Goal: Transaction & Acquisition: Register for event/course

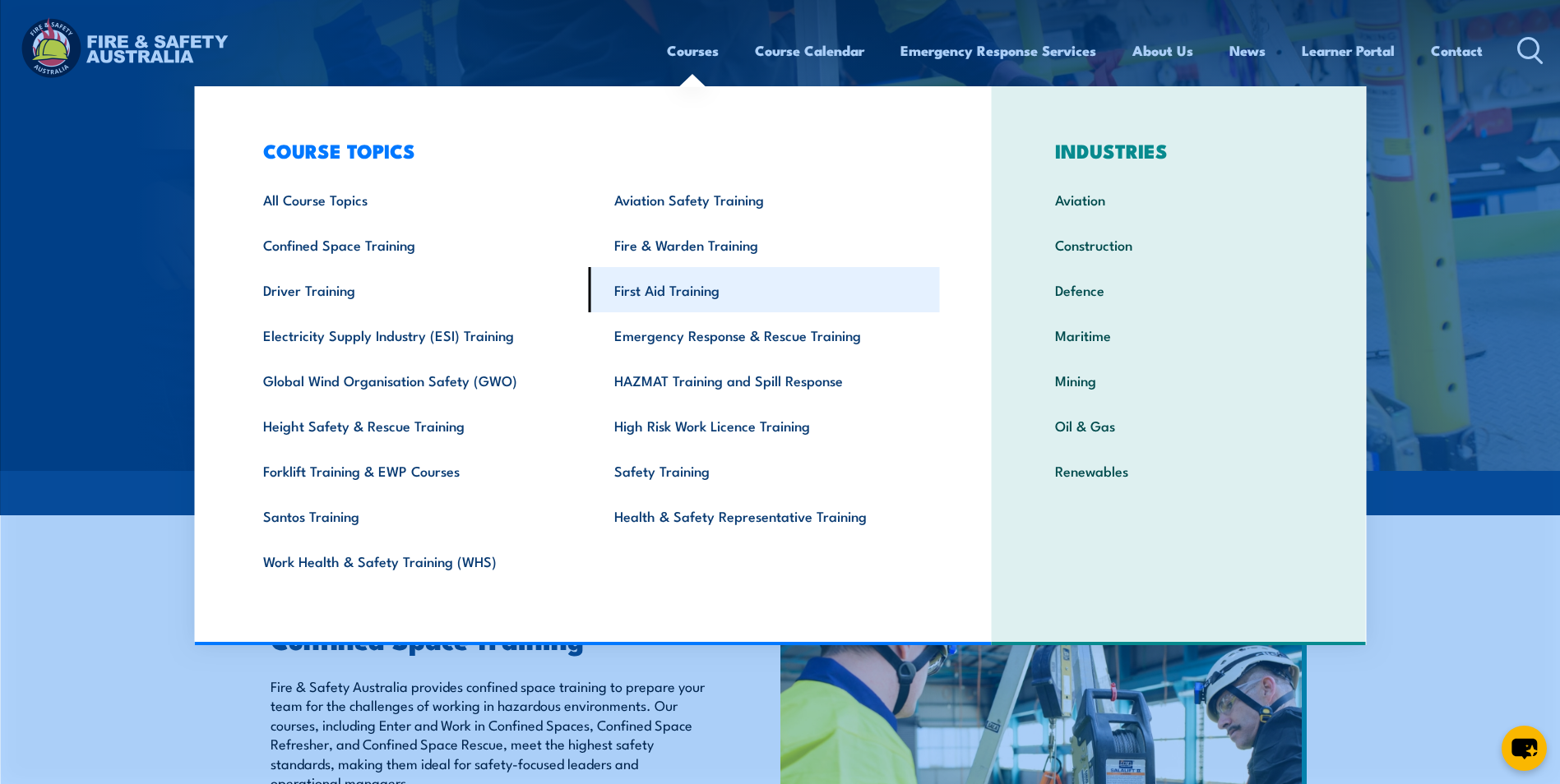
click at [660, 285] on link "First Aid Training" at bounding box center [764, 290] width 351 height 46
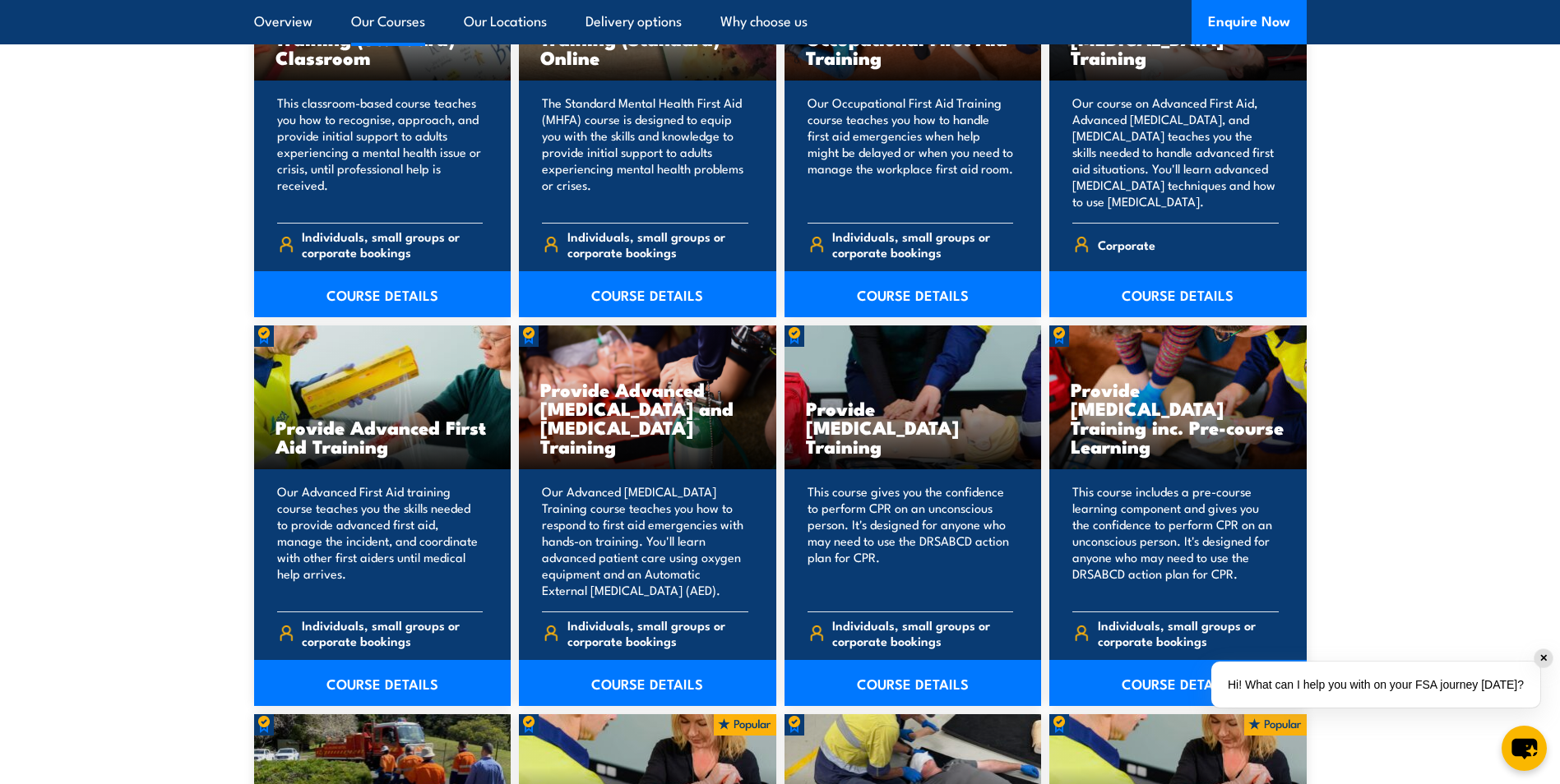
scroll to position [1891, 0]
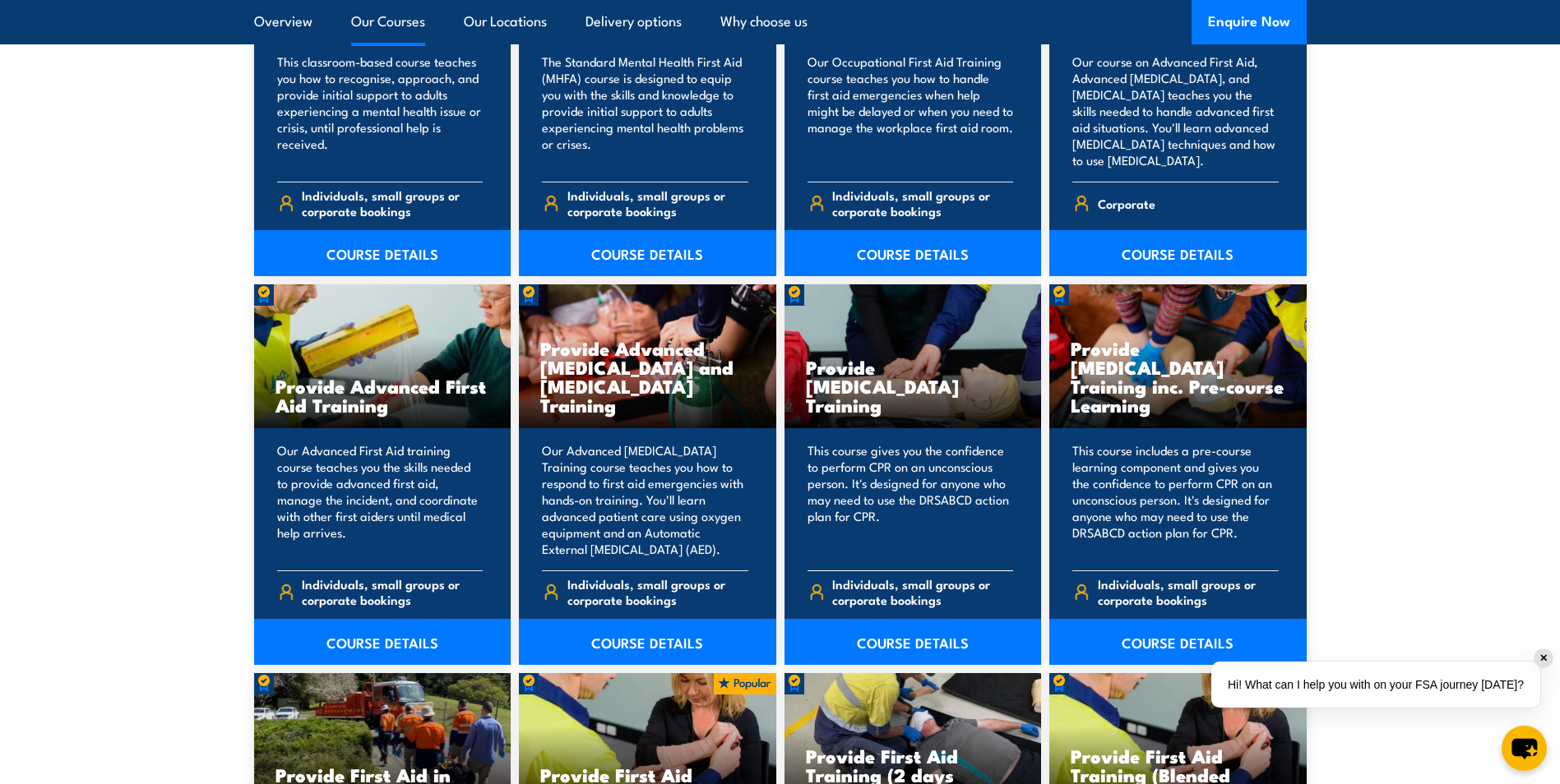
click at [904, 498] on p "This course gives you the confidence to perform CPR on an unconscious person. I…" at bounding box center [910, 499] width 206 height 115
click at [919, 633] on link "COURSE DETAILS" at bounding box center [912, 642] width 258 height 46
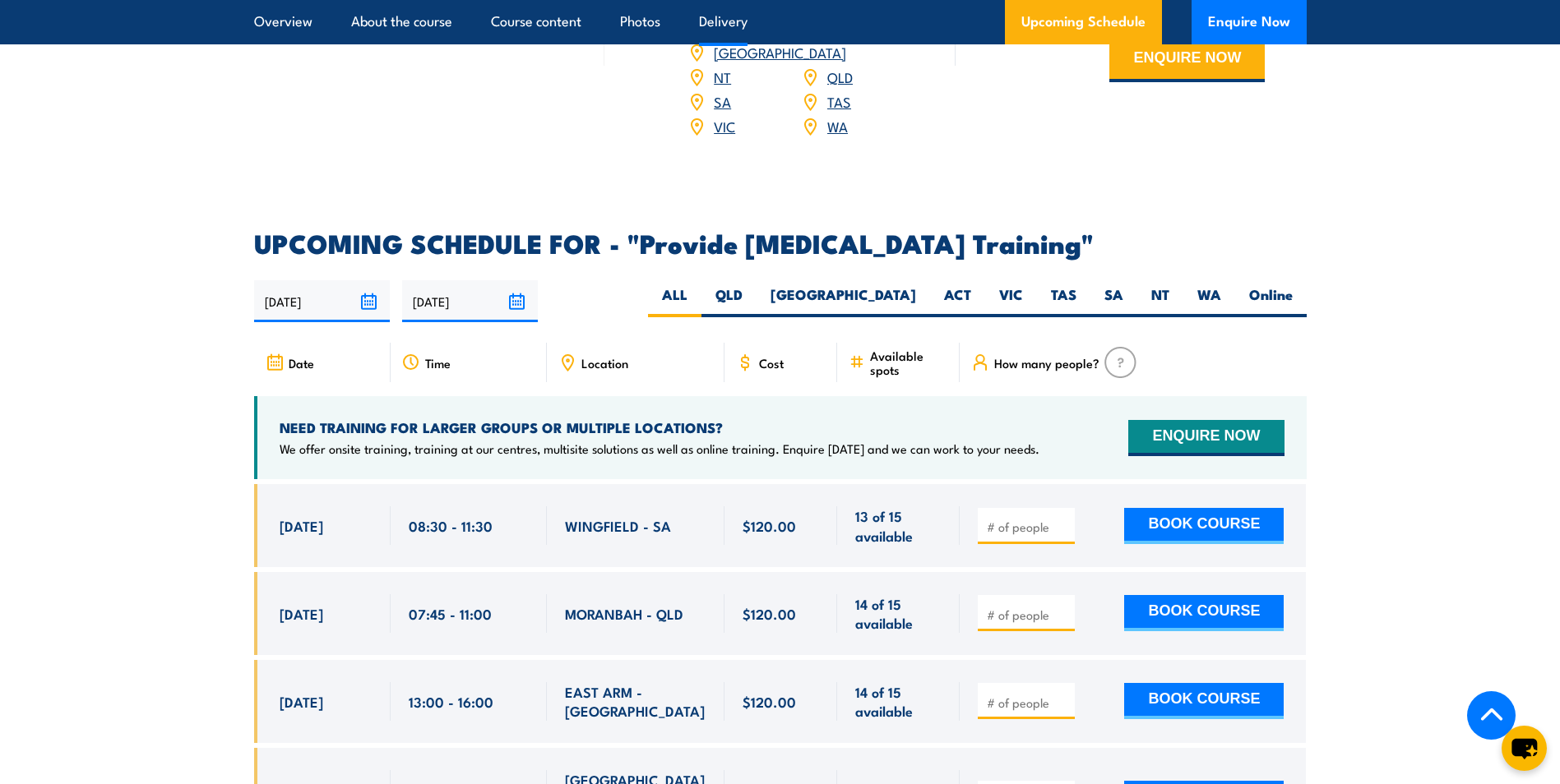
scroll to position [2878, 0]
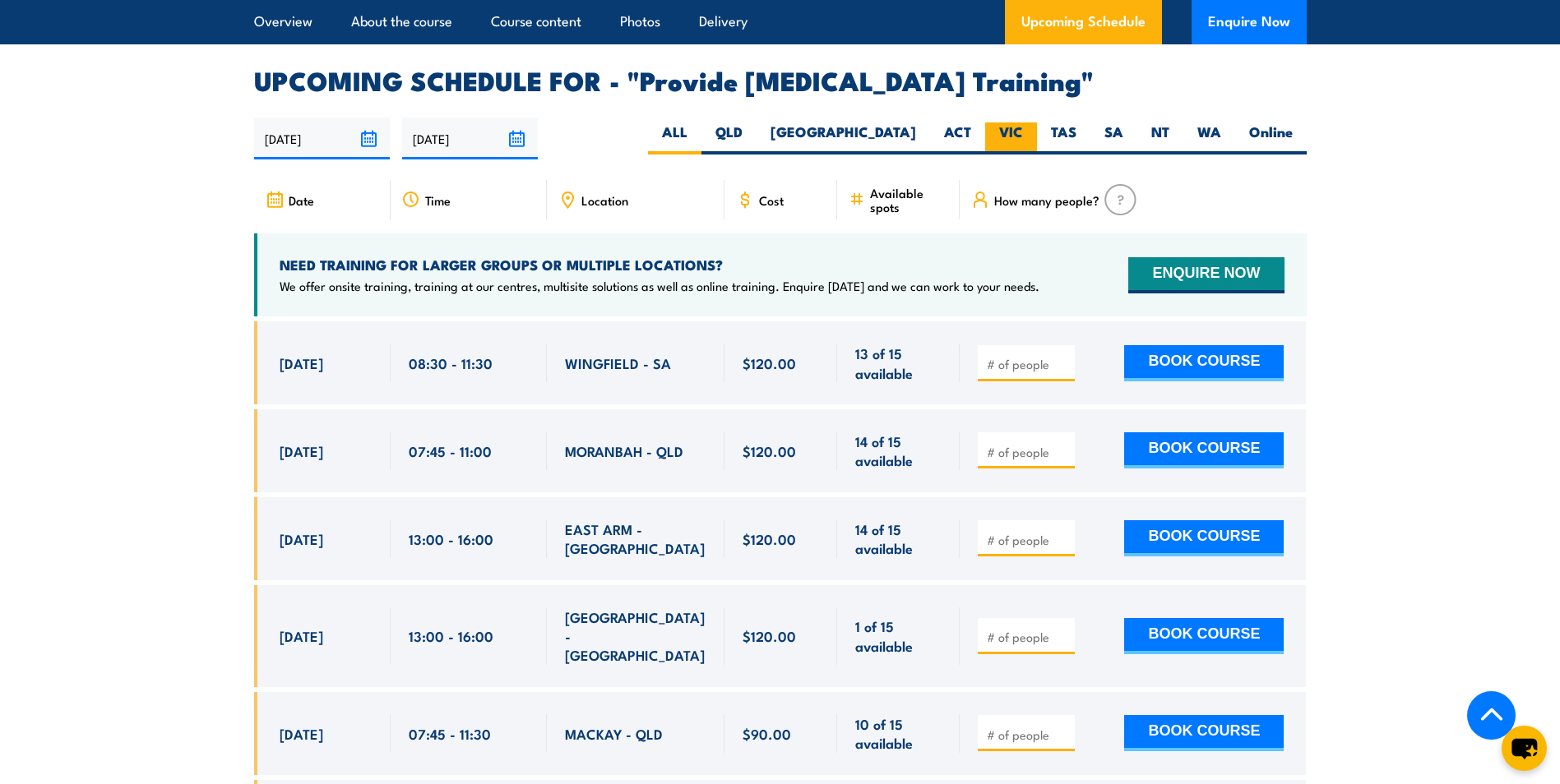
click at [1003, 144] on label "VIC" at bounding box center [1011, 138] width 52 height 32
click at [1023, 133] on input "VIC" at bounding box center [1028, 127] width 11 height 11
radio input "true"
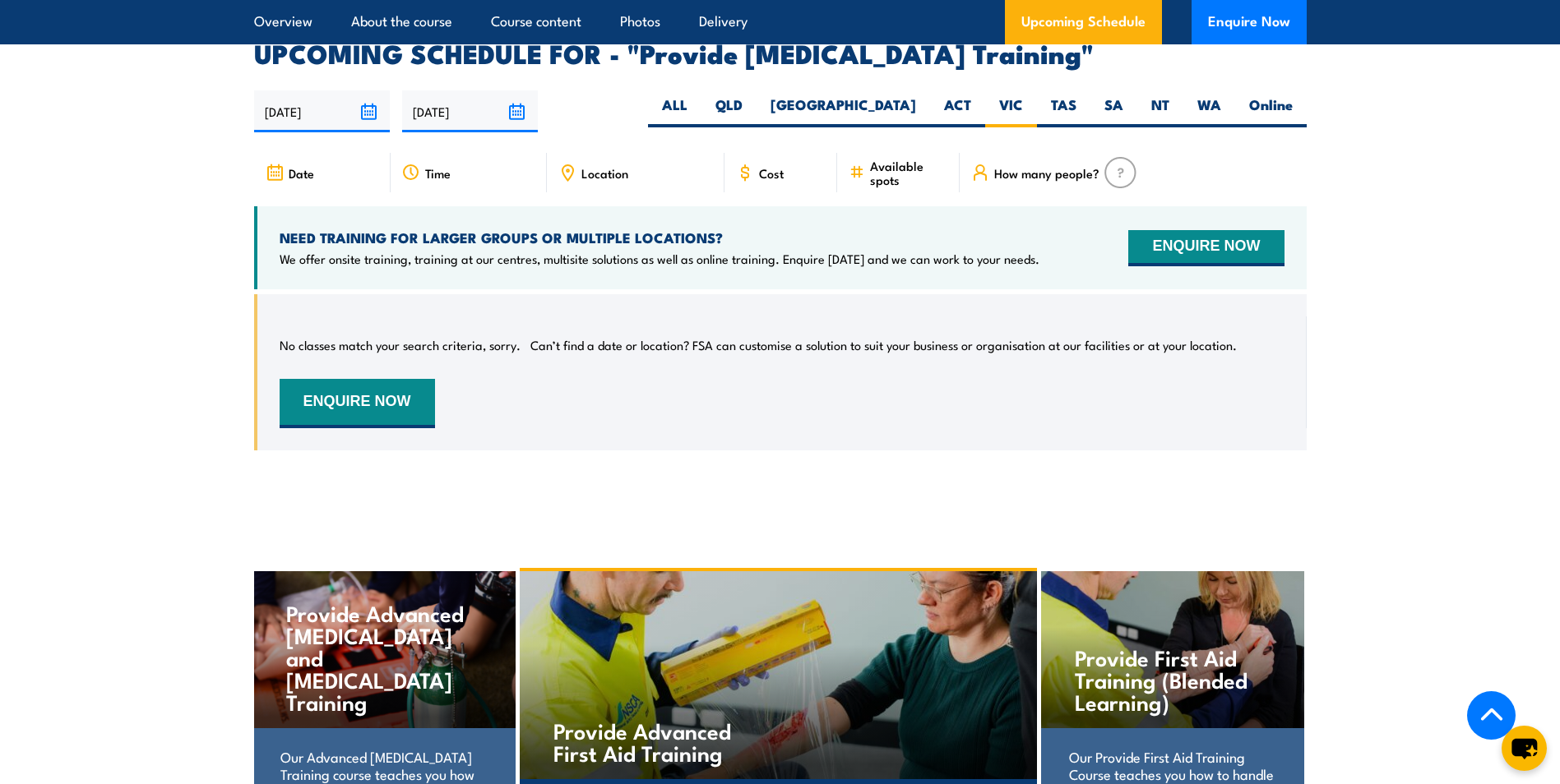
scroll to position [2876, 0]
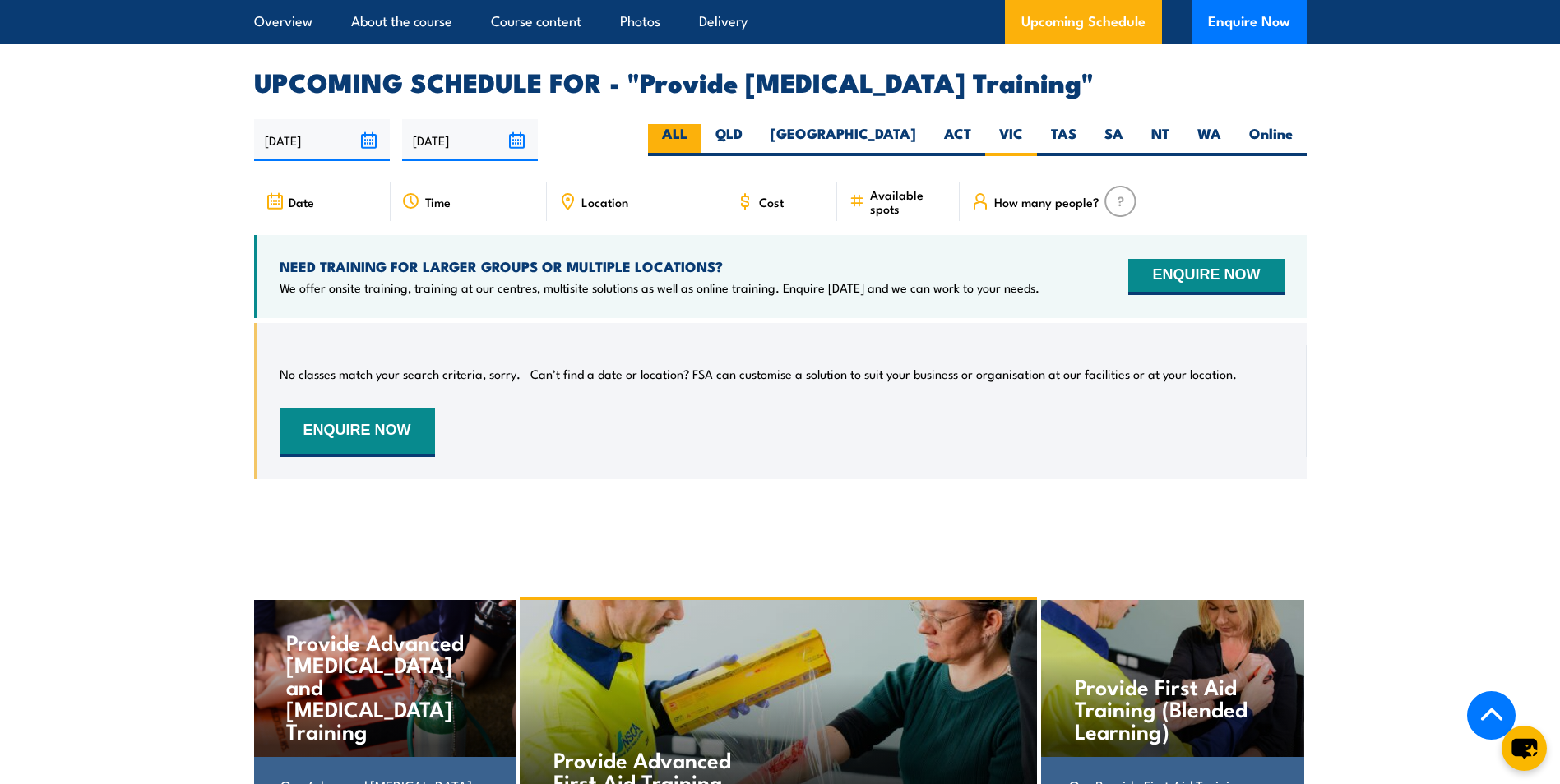
click at [701, 147] on label "ALL" at bounding box center [675, 140] width 54 height 32
click at [698, 135] on input "ALL" at bounding box center [692, 129] width 11 height 11
radio input "true"
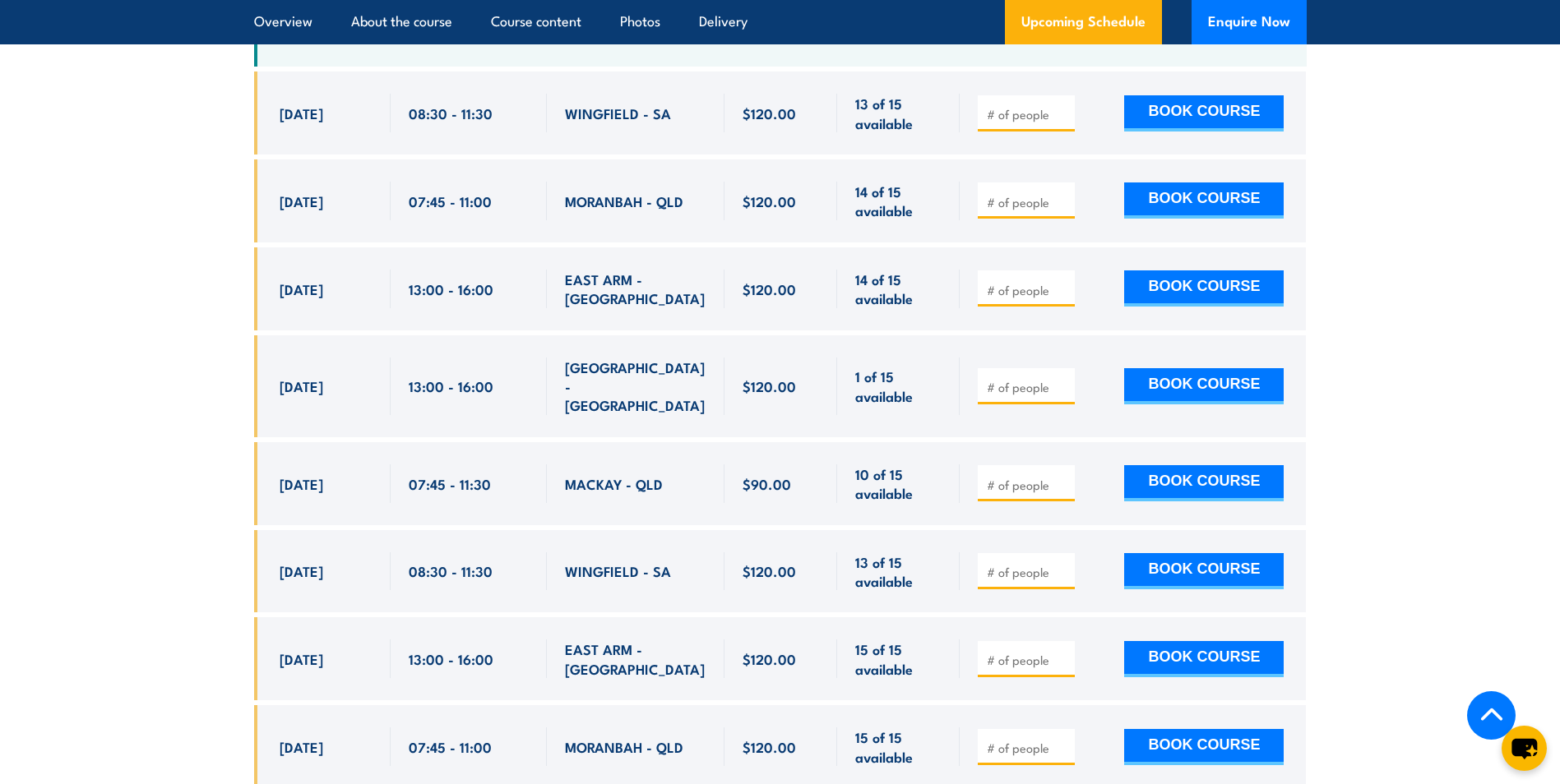
scroll to position [3123, 0]
